Goal: Task Accomplishment & Management: Manage account settings

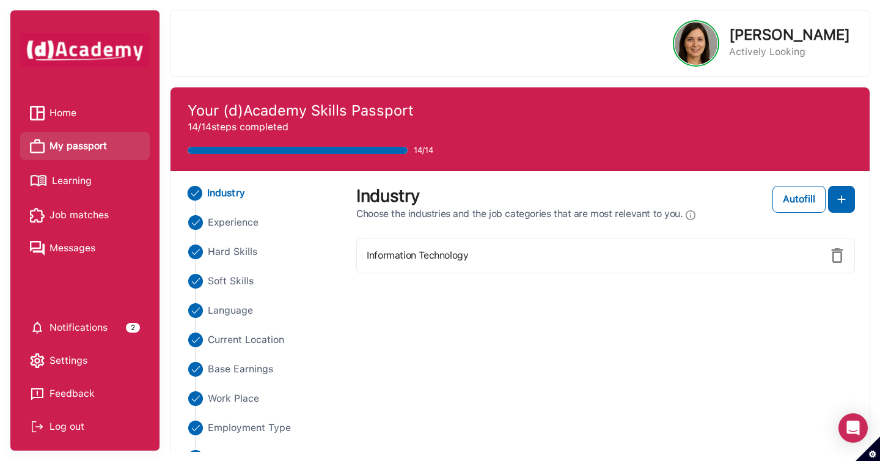
scroll to position [68, 0]
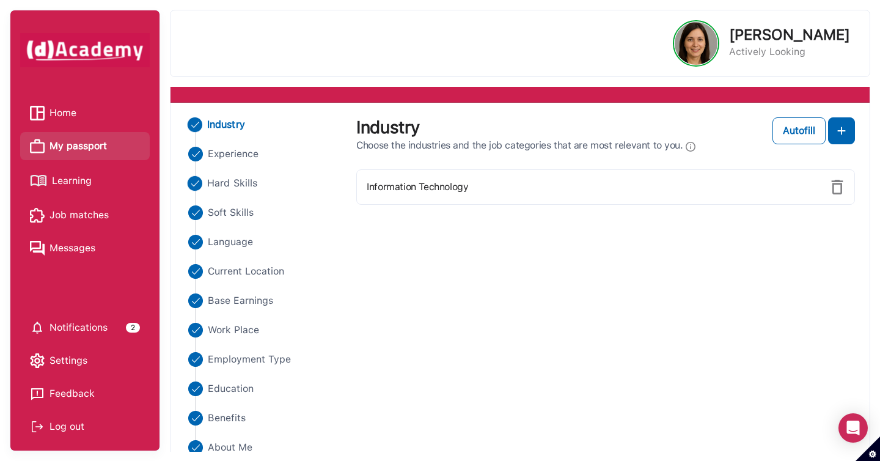
click at [254, 183] on span "Hard Skills" at bounding box center [232, 183] width 50 height 15
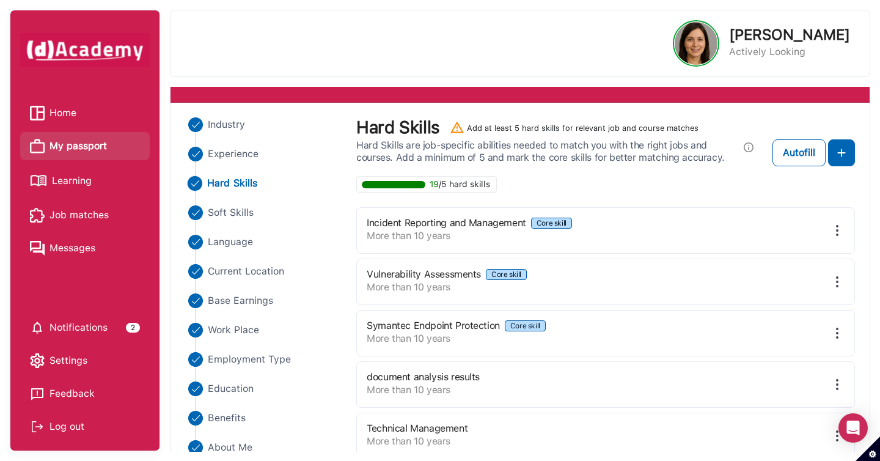
click at [75, 176] on span "Learning" at bounding box center [72, 181] width 40 height 18
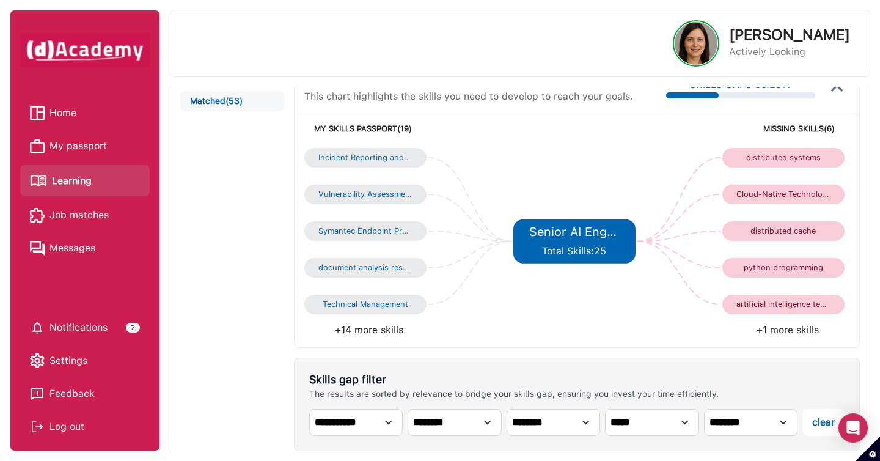
scroll to position [142, 0]
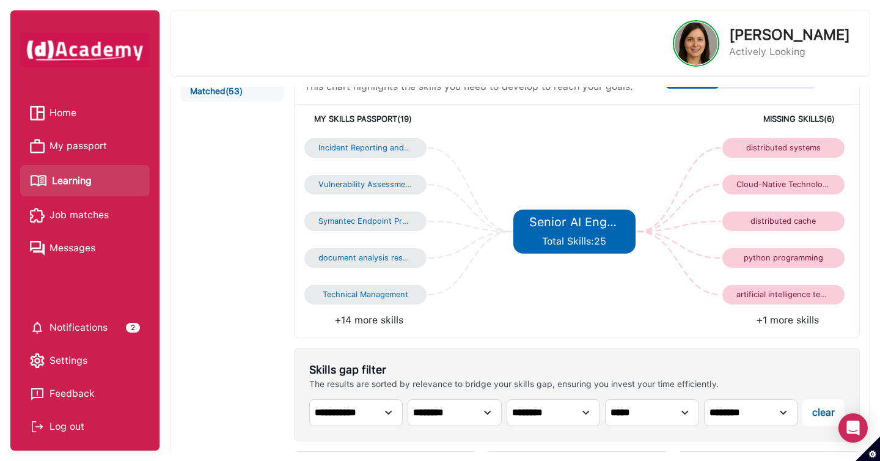
click at [810, 123] on h5 "MISSING SKILLS (6)" at bounding box center [704, 119] width 260 height 10
click at [796, 119] on h5 "MISSING SKILLS (6)" at bounding box center [704, 119] width 260 height 10
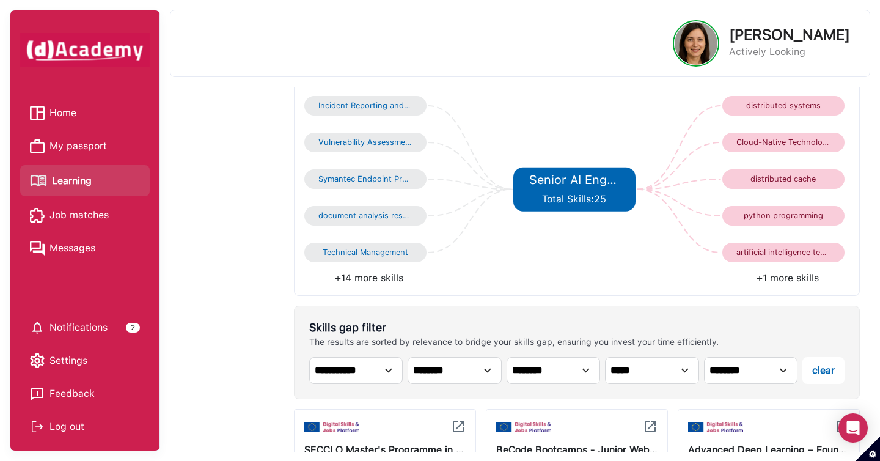
scroll to position [221, 0]
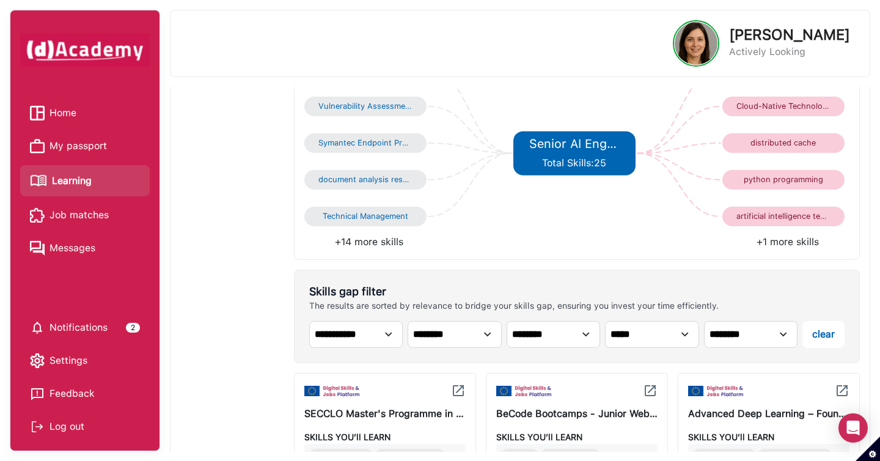
click at [798, 250] on div "Incident Reporting and Management Vulnerability Assessments Symantec Endpoint P…" at bounding box center [576, 152] width 564 height 214
click at [798, 246] on li "+1 more skills" at bounding box center [713, 242] width 272 height 15
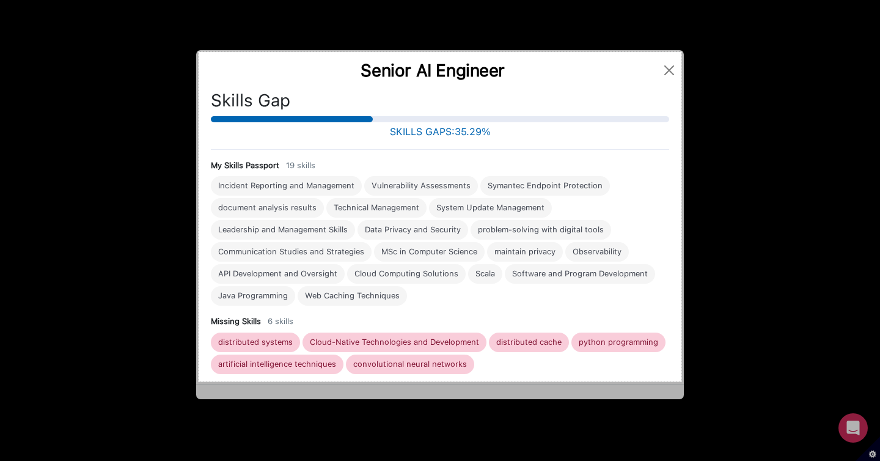
drag, startPoint x: 199, startPoint y: 52, endPoint x: 681, endPoint y: 381, distance: 584.2
click at [681, 381] on div "790 X 539" at bounding box center [440, 230] width 880 height 461
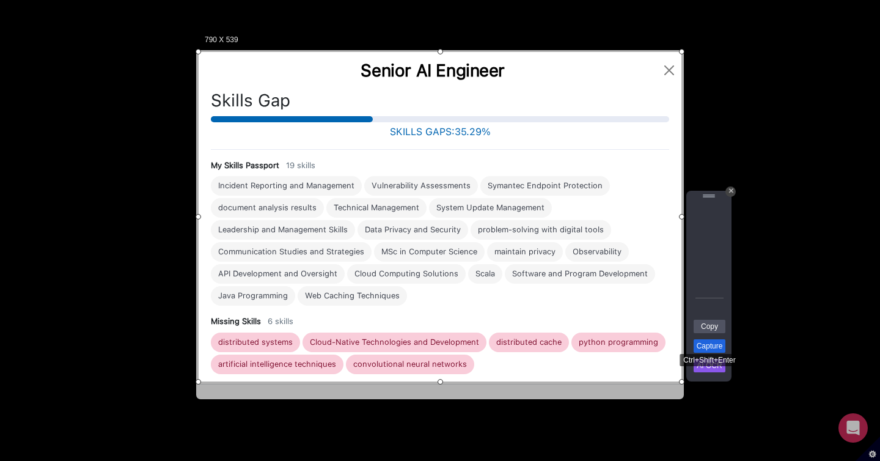
click at [715, 345] on link "Capture" at bounding box center [709, 345] width 32 height 13
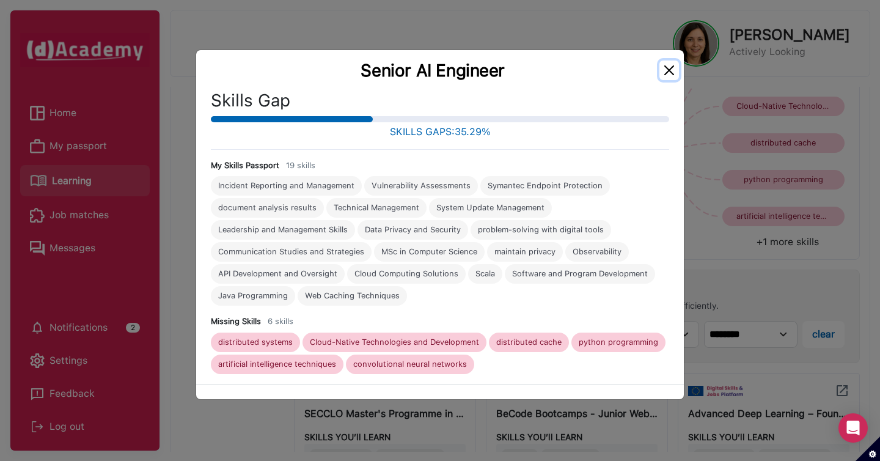
click at [672, 72] on button "Close" at bounding box center [669, 70] width 20 height 20
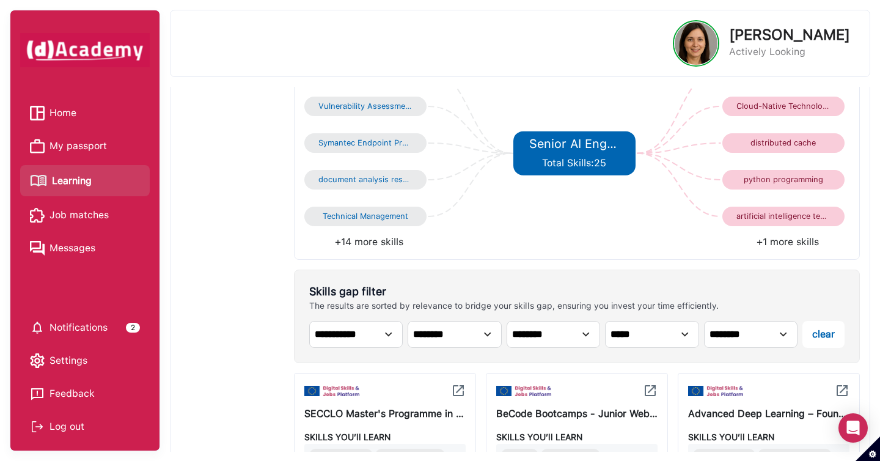
click at [88, 142] on span "My passport" at bounding box center [77, 146] width 57 height 18
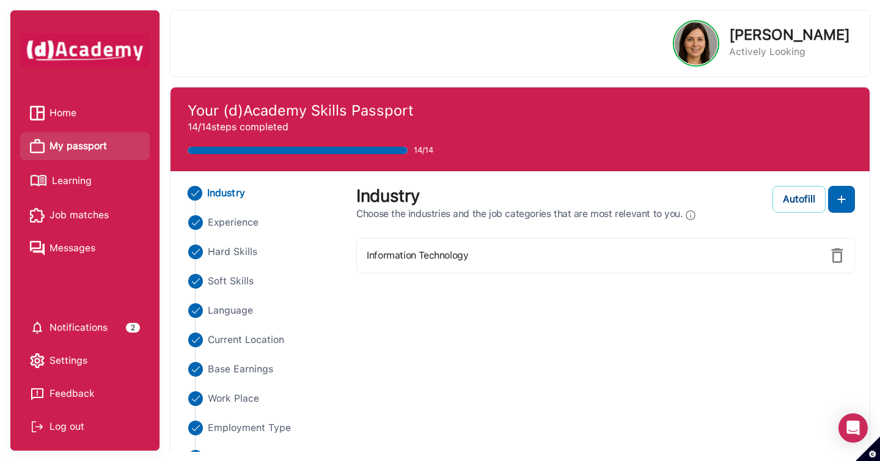
click at [797, 199] on div "Autofill" at bounding box center [799, 199] width 32 height 15
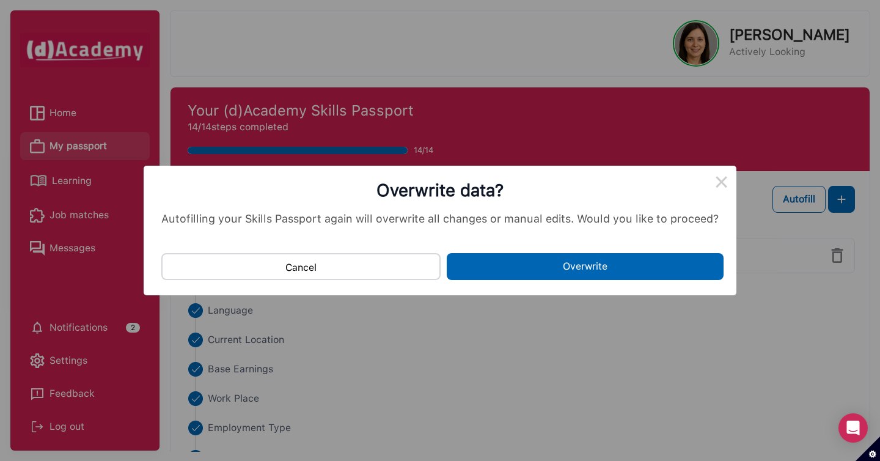
click at [610, 269] on button "Overwrite" at bounding box center [585, 266] width 277 height 27
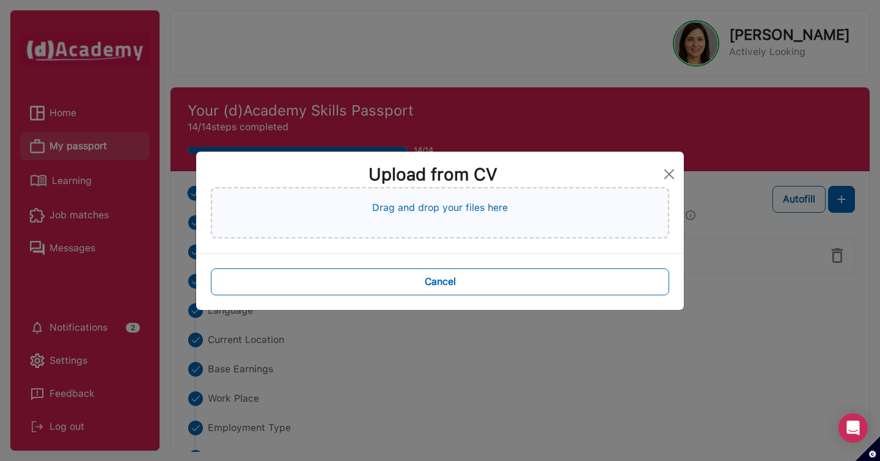
click at [533, 227] on div "Drag and drop your files here" at bounding box center [440, 212] width 458 height 51
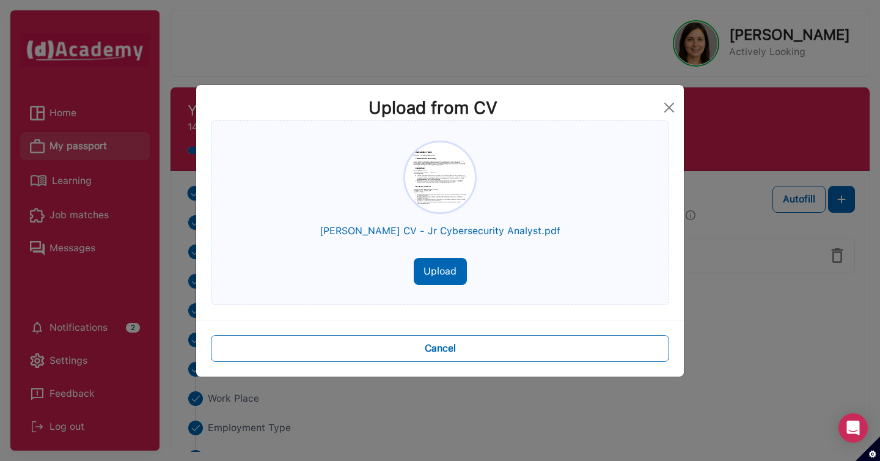
click at [454, 273] on button "Upload" at bounding box center [440, 271] width 53 height 27
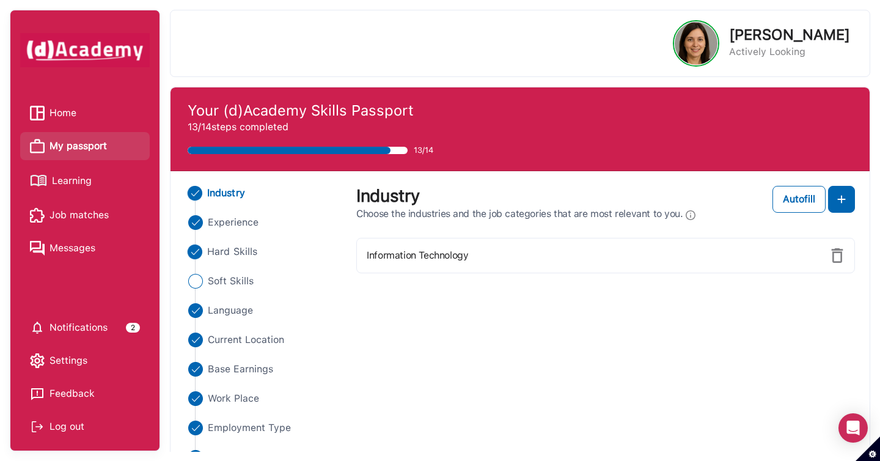
click at [222, 254] on span "Hard Skills" at bounding box center [232, 251] width 50 height 15
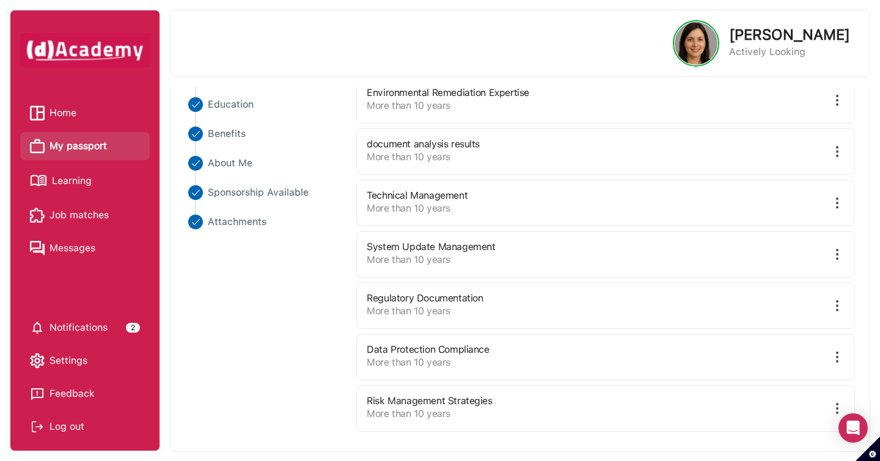
scroll to position [307, 0]
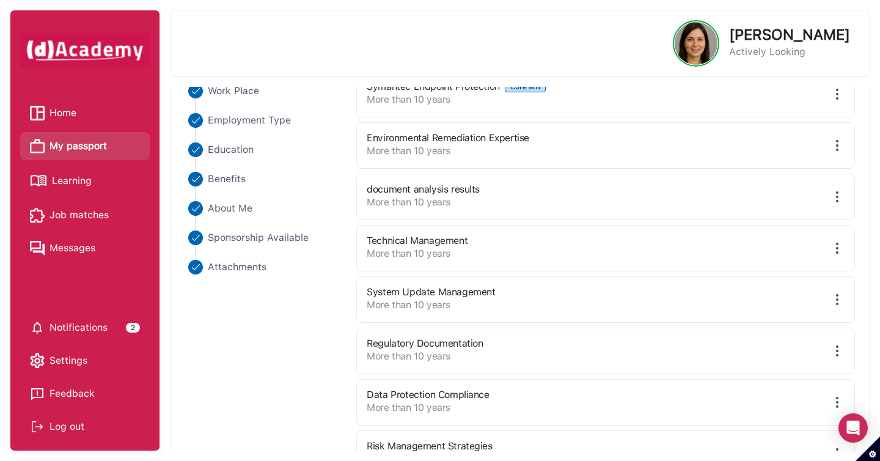
click at [840, 141] on img at bounding box center [837, 145] width 15 height 15
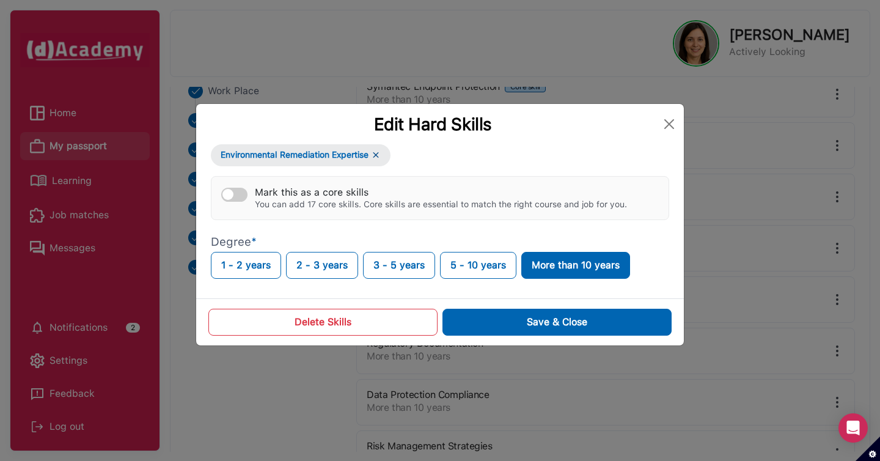
click at [413, 316] on button "Delete Skills" at bounding box center [322, 322] width 229 height 27
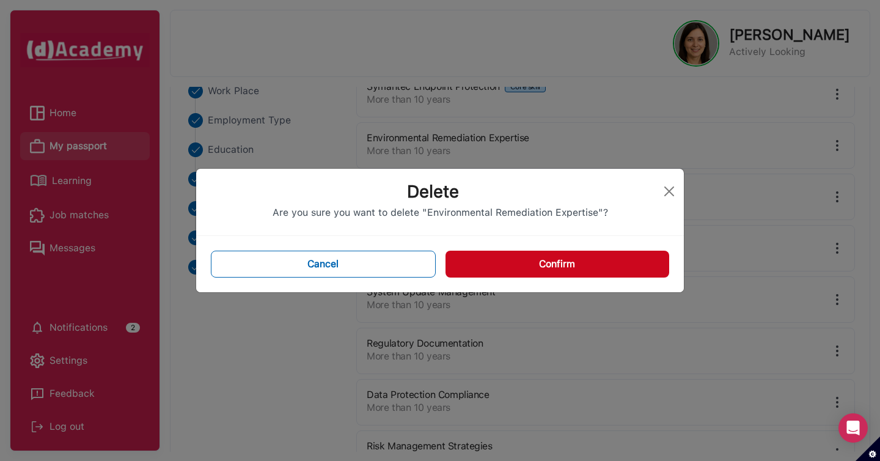
click at [539, 272] on button "Confirm" at bounding box center [557, 263] width 224 height 27
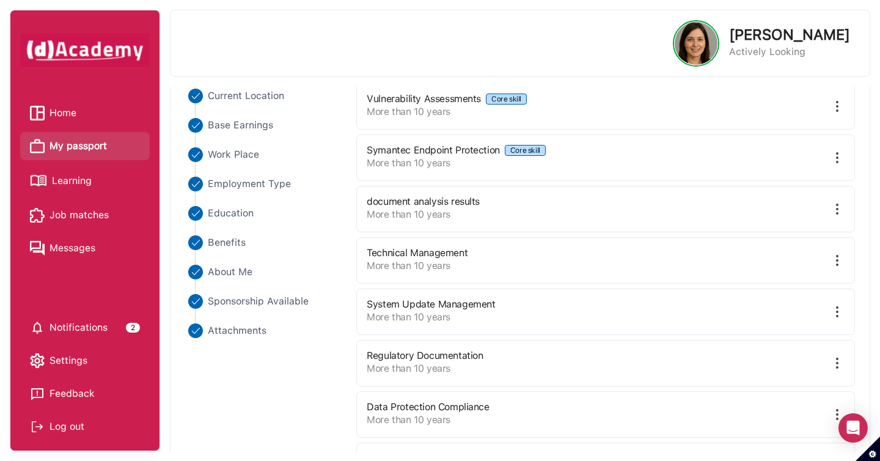
scroll to position [301, 0]
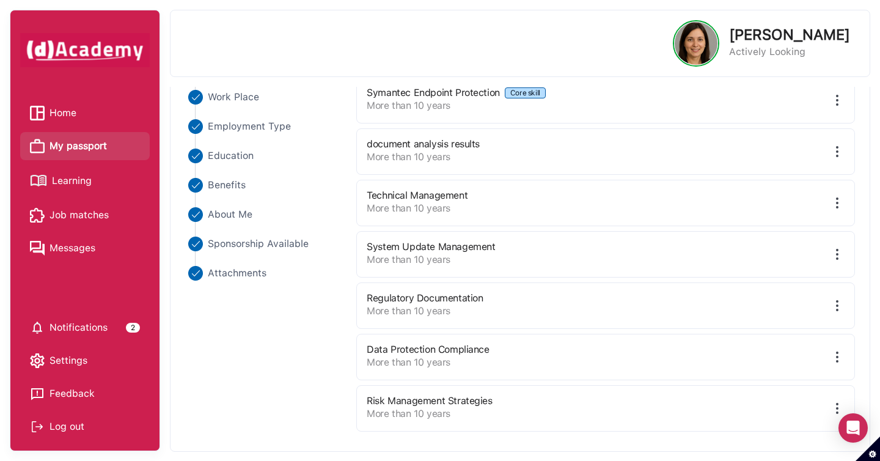
click at [305, 322] on div "Industry Experience Hard Skills Soft Skills Language Current Location Base Earn…" at bounding box center [520, 161] width 684 height 552
click at [310, 322] on div "Industry Experience Hard Skills Soft Skills Language Current Location Base Earn…" at bounding box center [520, 161] width 684 height 552
click at [836, 309] on img at bounding box center [837, 305] width 15 height 15
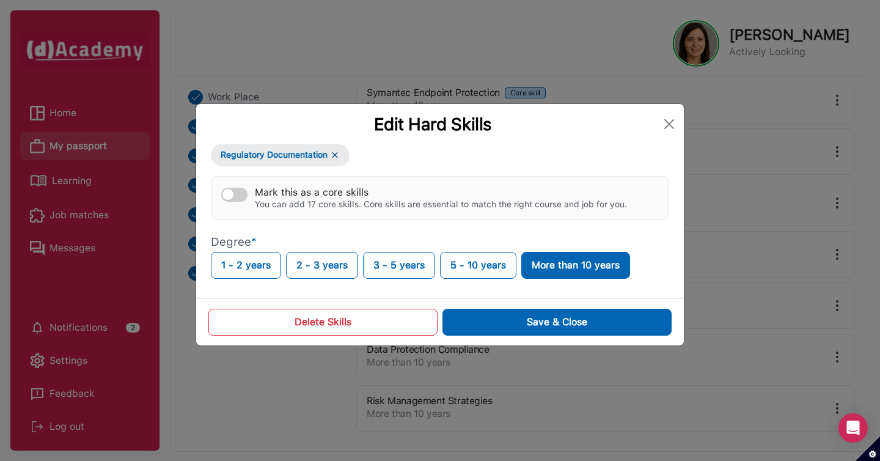
click at [403, 326] on button "Delete Skills" at bounding box center [322, 322] width 229 height 27
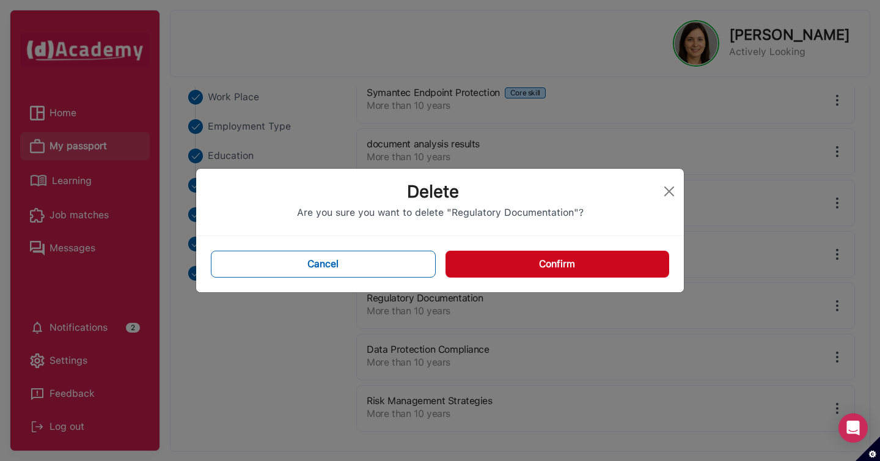
click at [637, 271] on button "Confirm" at bounding box center [557, 263] width 224 height 27
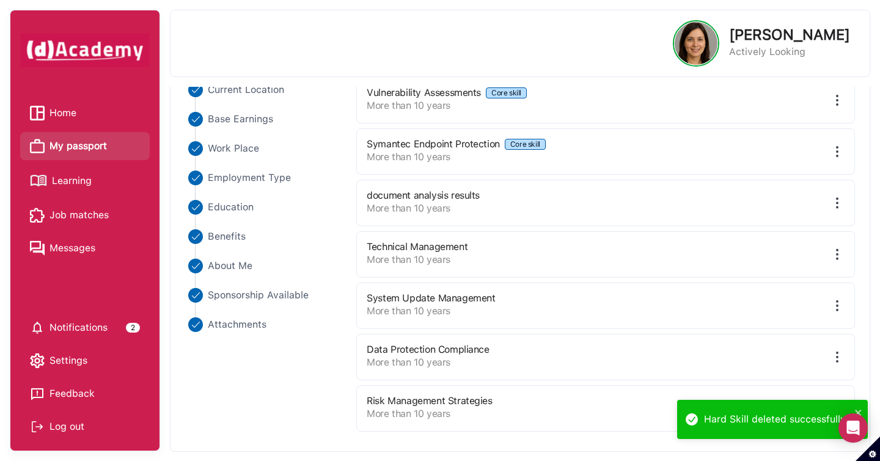
scroll to position [250, 0]
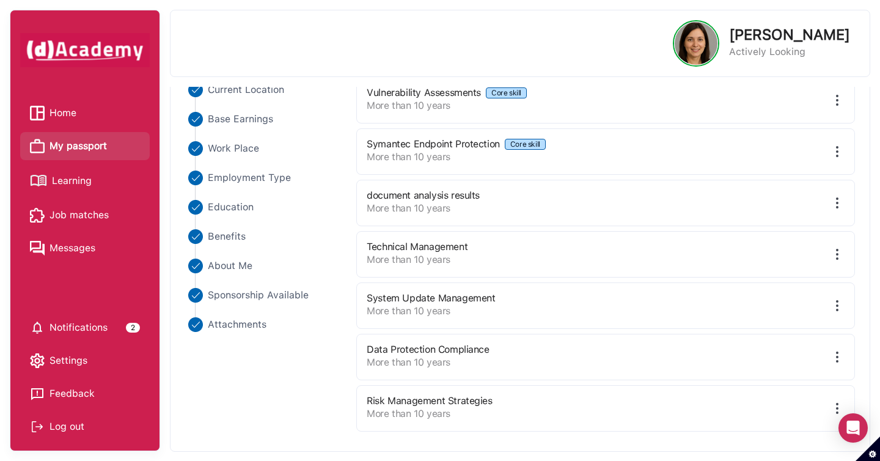
click at [834, 403] on img at bounding box center [837, 408] width 15 height 15
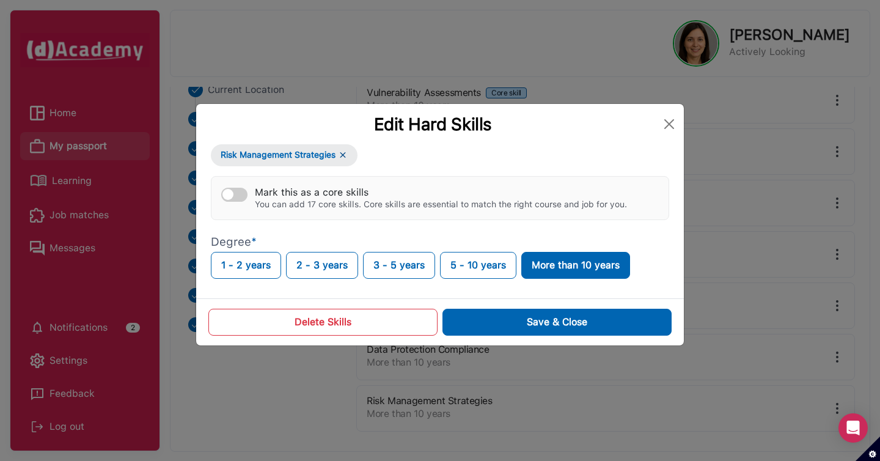
click at [379, 316] on button "Delete Skills" at bounding box center [322, 322] width 229 height 27
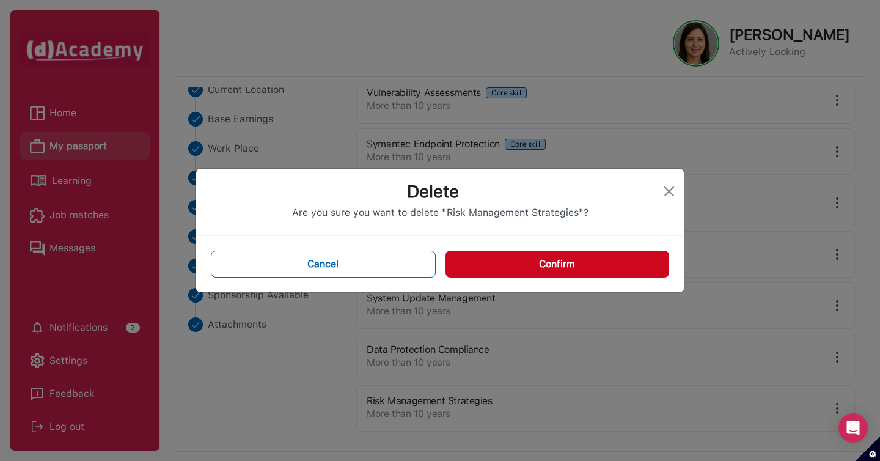
click at [509, 261] on button "Confirm" at bounding box center [557, 263] width 224 height 27
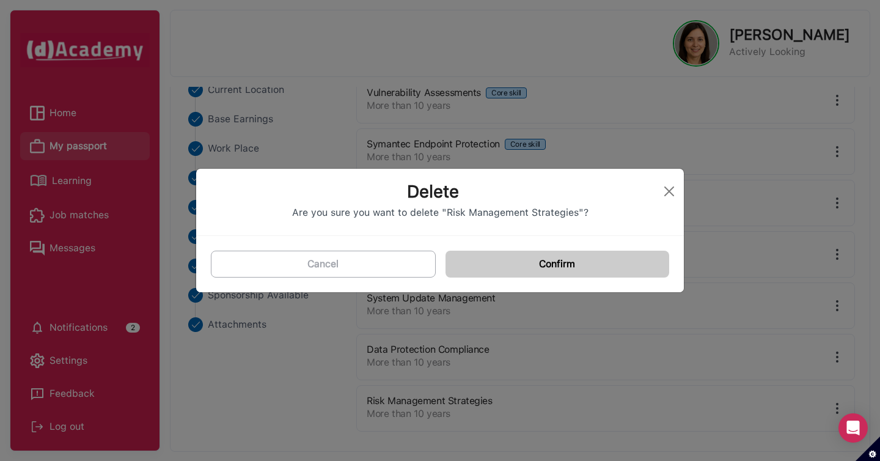
scroll to position [199, 0]
